Goal: Information Seeking & Learning: Compare options

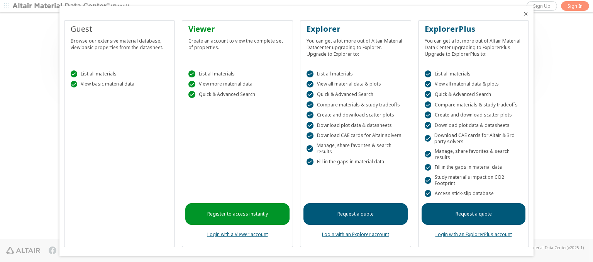
click at [523, 14] on icon "Close" at bounding box center [526, 14] width 6 height 6
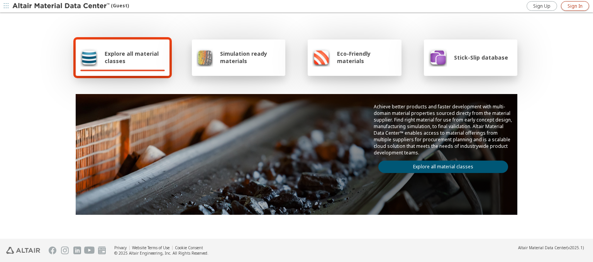
click at [575, 6] on span "Sign In" at bounding box center [575, 6] width 15 height 6
click at [61, 6] on img at bounding box center [61, 6] width 98 height 8
click at [132, 57] on span "Explore all material classes" at bounding box center [135, 57] width 60 height 15
click at [440, 165] on link "Explore all material classes" at bounding box center [444, 166] width 130 height 12
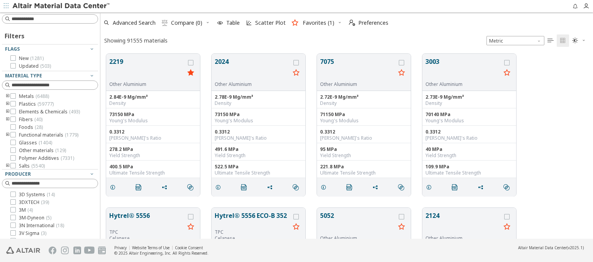
scroll to position [185, 487]
click at [192, 62] on icon "grid" at bounding box center [190, 62] width 5 height 5
click at [297, 62] on icon "grid" at bounding box center [296, 62] width 5 height 5
click at [187, 23] on span "Compare (2)" at bounding box center [186, 22] width 31 height 5
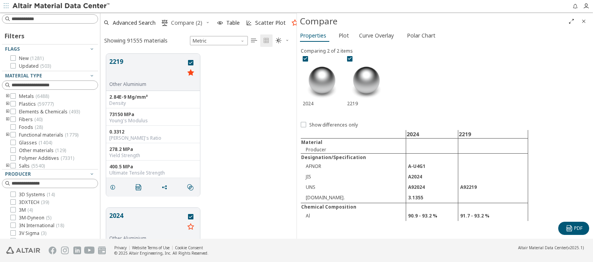
scroll to position [185, 190]
click at [376, 35] on span "Curve Overlay" at bounding box center [376, 35] width 35 height 12
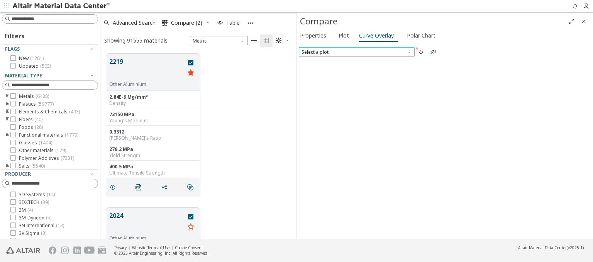
click at [357, 51] on span "Select a plot" at bounding box center [357, 51] width 116 height 9
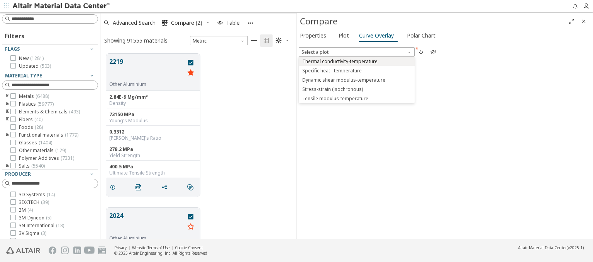
click at [357, 61] on span "Thermal conductivity-temperature" at bounding box center [339, 61] width 75 height 6
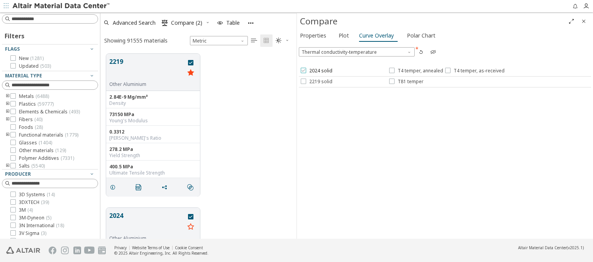
click at [316, 71] on span "2024 solid" at bounding box center [320, 71] width 23 height 6
click at [416, 71] on span "T4 temper, annealed" at bounding box center [421, 71] width 46 height 6
click at [473, 71] on span "T4 temper, as-received" at bounding box center [479, 71] width 51 height 6
click at [316, 81] on span "2219 solid" at bounding box center [320, 81] width 23 height 6
click at [406, 81] on span "T81 temper" at bounding box center [411, 81] width 26 height 6
